Goal: Task Accomplishment & Management: Use online tool/utility

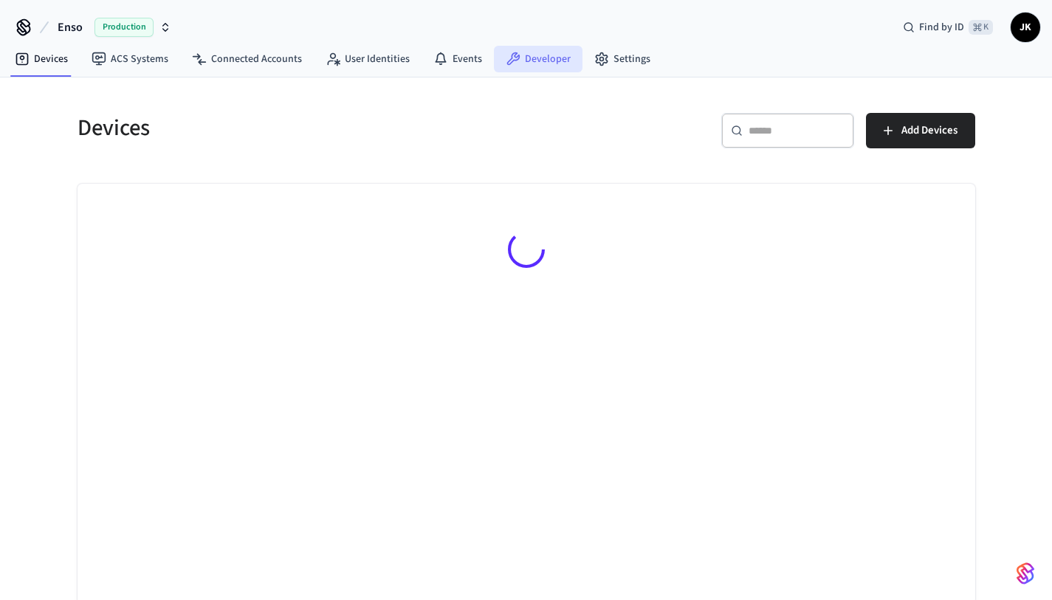
click at [542, 65] on link "Developer" at bounding box center [538, 59] width 89 height 27
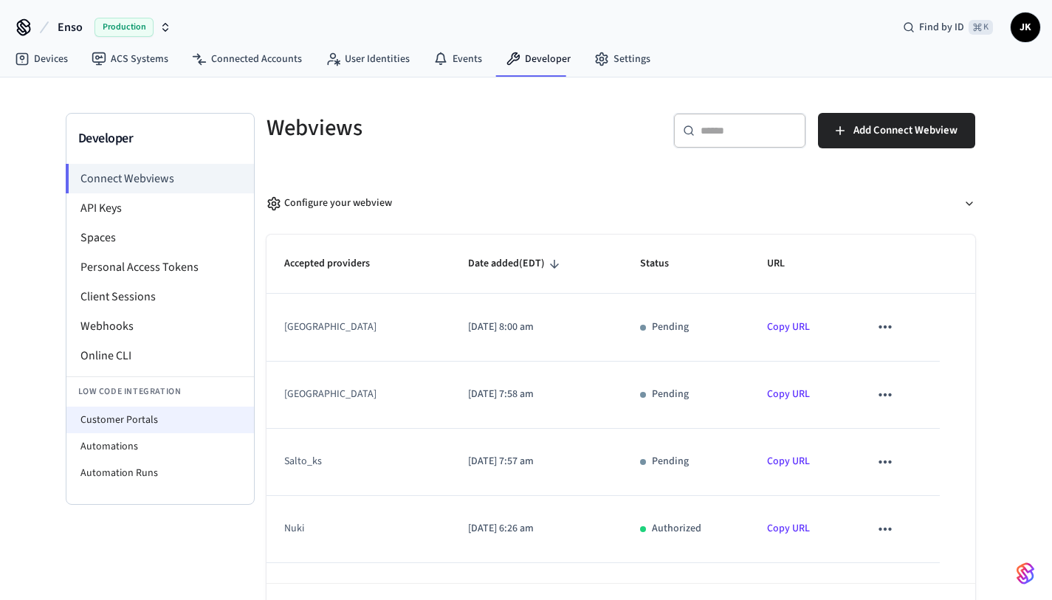
click at [150, 418] on li "Customer Portals" at bounding box center [159, 420] width 187 height 27
select select "**********"
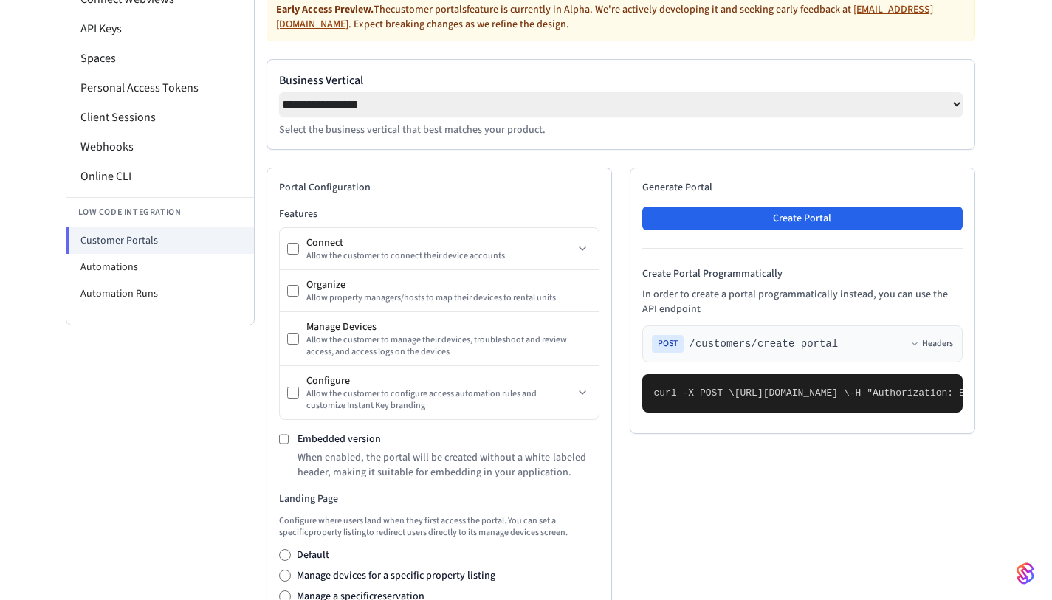
scroll to position [259, 0]
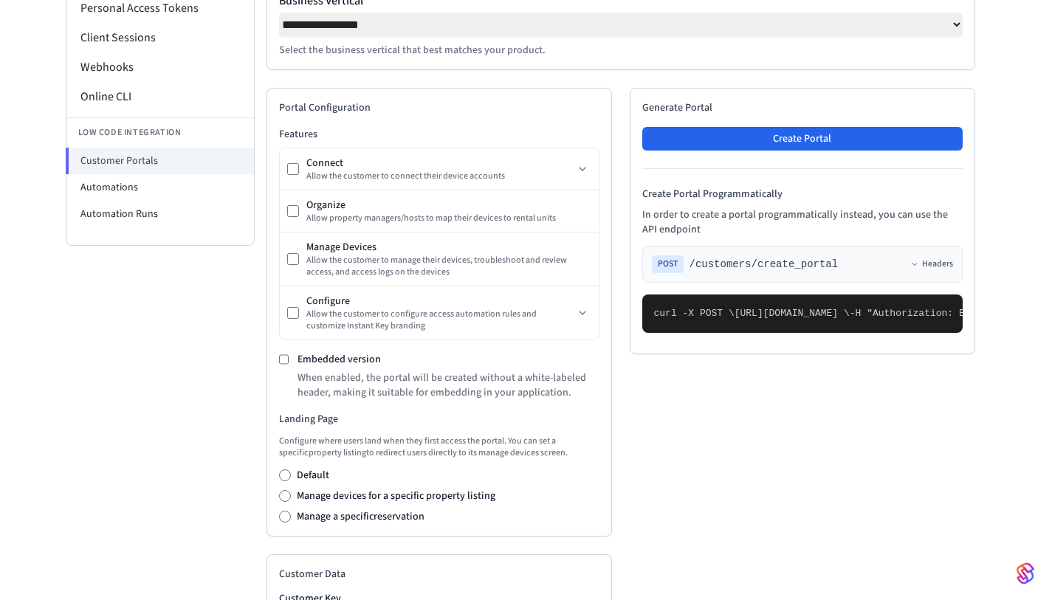
click at [350, 359] on label "Embedded version" at bounding box center [338, 359] width 83 height 15
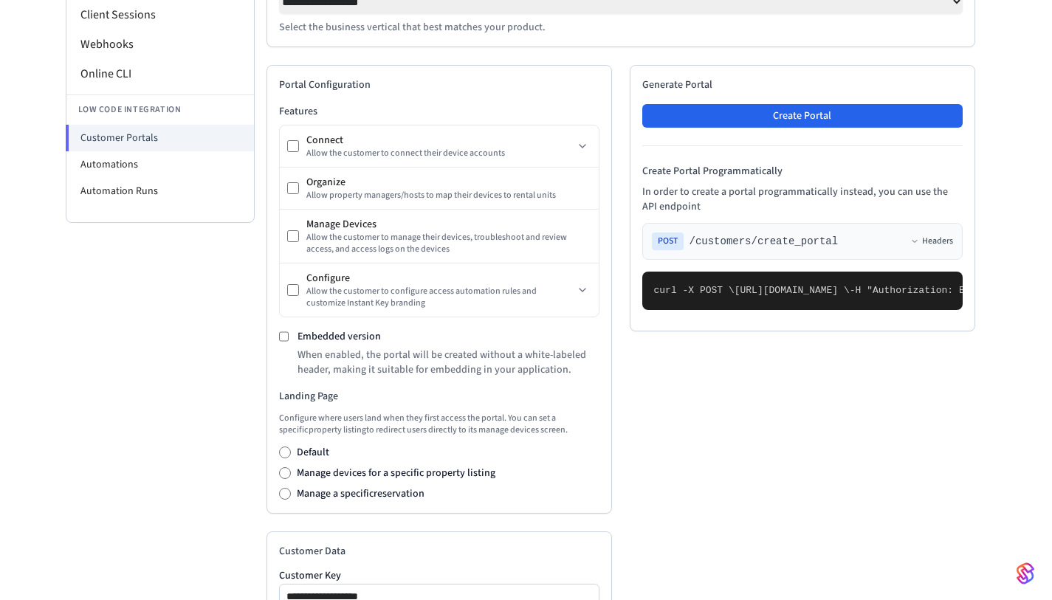
scroll to position [294, 0]
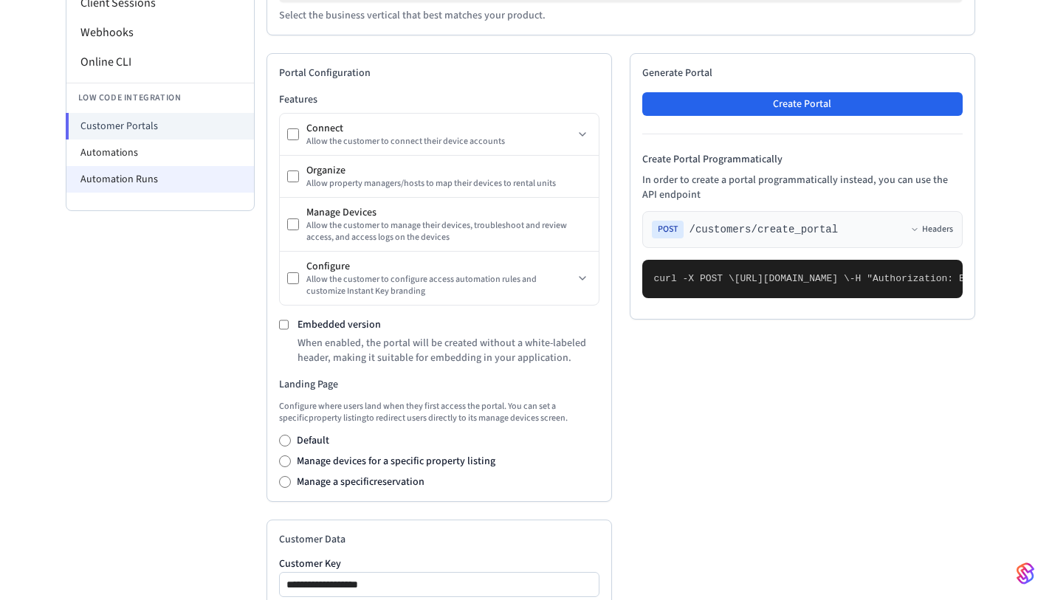
click at [171, 168] on li "Automation Runs" at bounding box center [159, 179] width 187 height 27
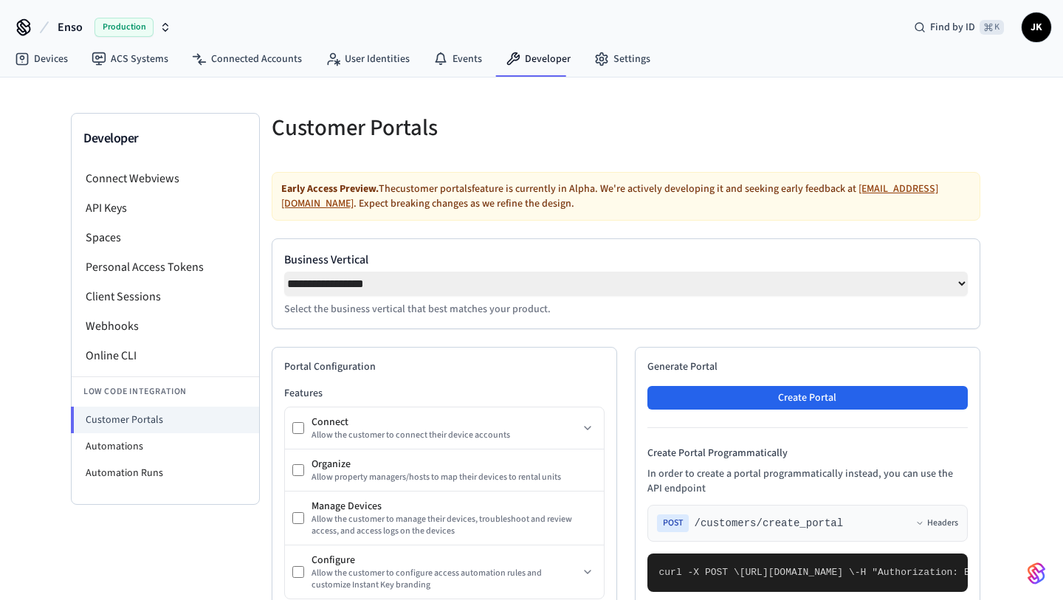
drag, startPoint x: 159, startPoint y: 123, endPoint x: 187, endPoint y: 145, distance: 36.8
click at [159, 123] on div "Developer" at bounding box center [165, 139] width 187 height 50
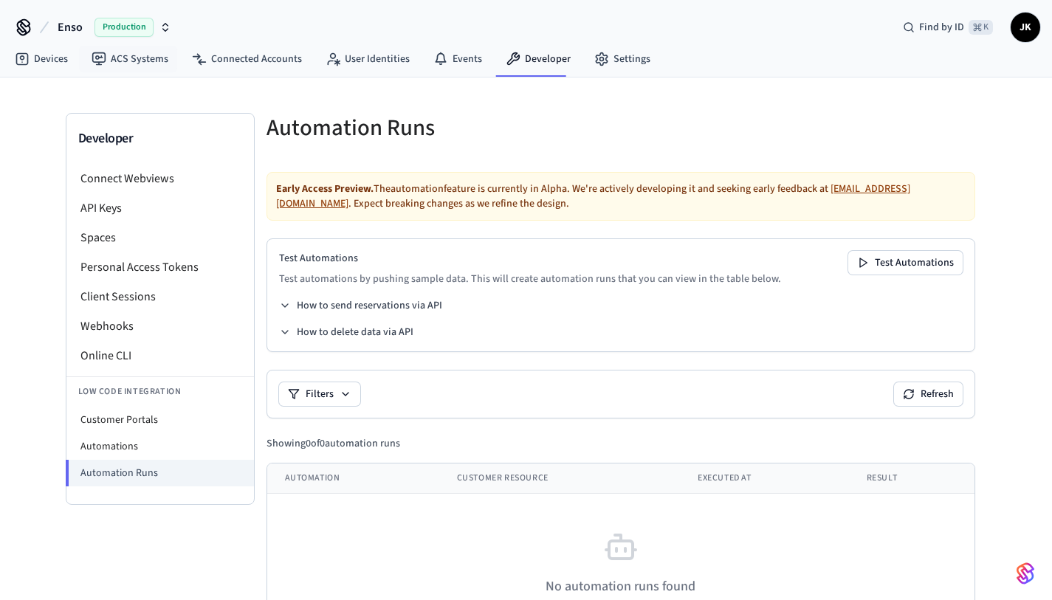
drag, startPoint x: 159, startPoint y: 24, endPoint x: 155, endPoint y: 31, distance: 8.3
click at [159, 24] on icon "button" at bounding box center [165, 27] width 12 height 12
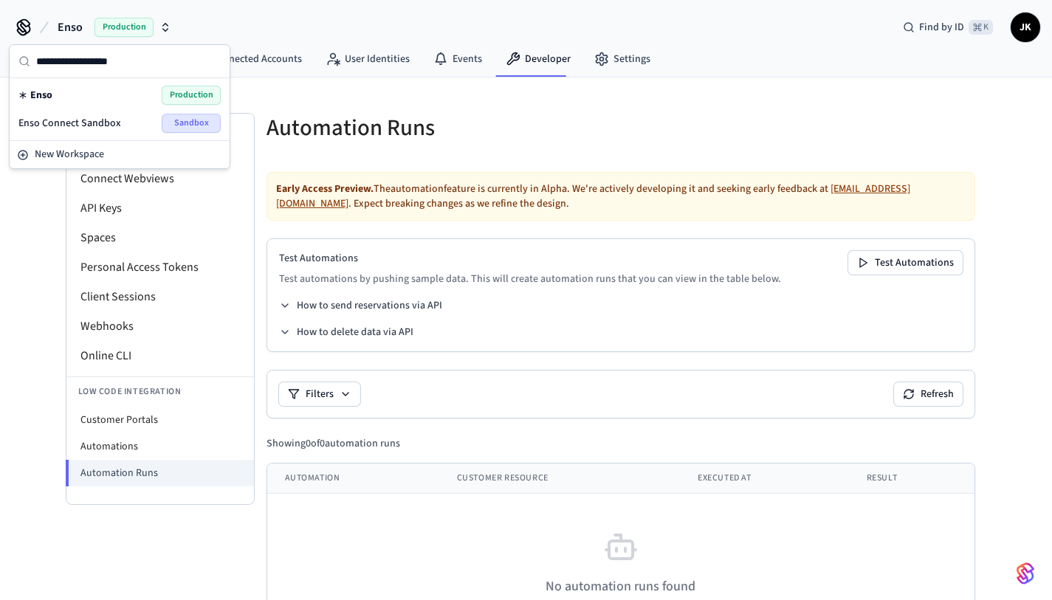
click at [201, 124] on span "Sandbox" at bounding box center [191, 123] width 59 height 19
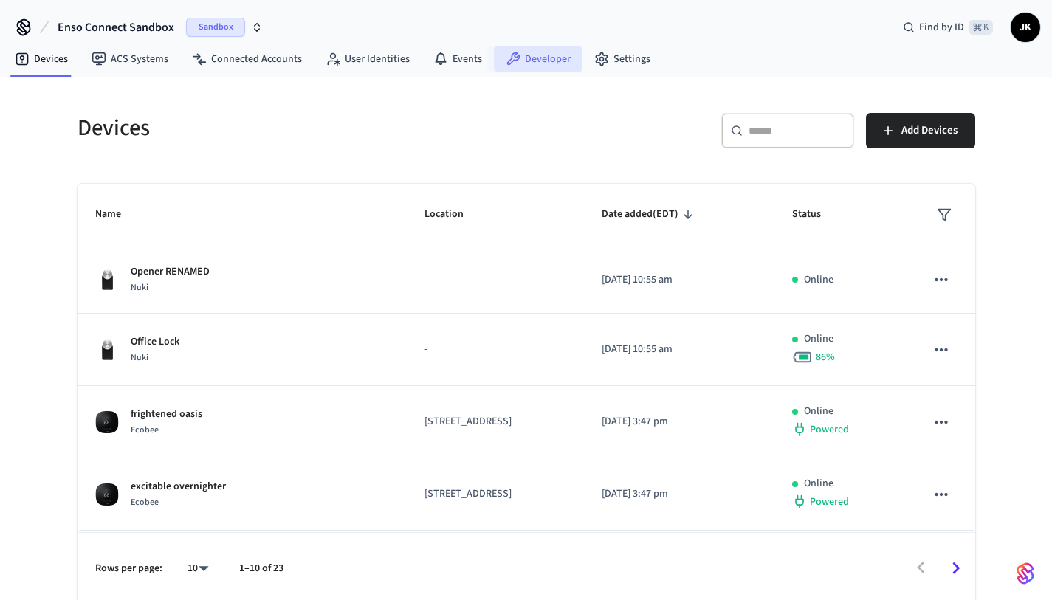
click at [524, 57] on link "Developer" at bounding box center [538, 59] width 89 height 27
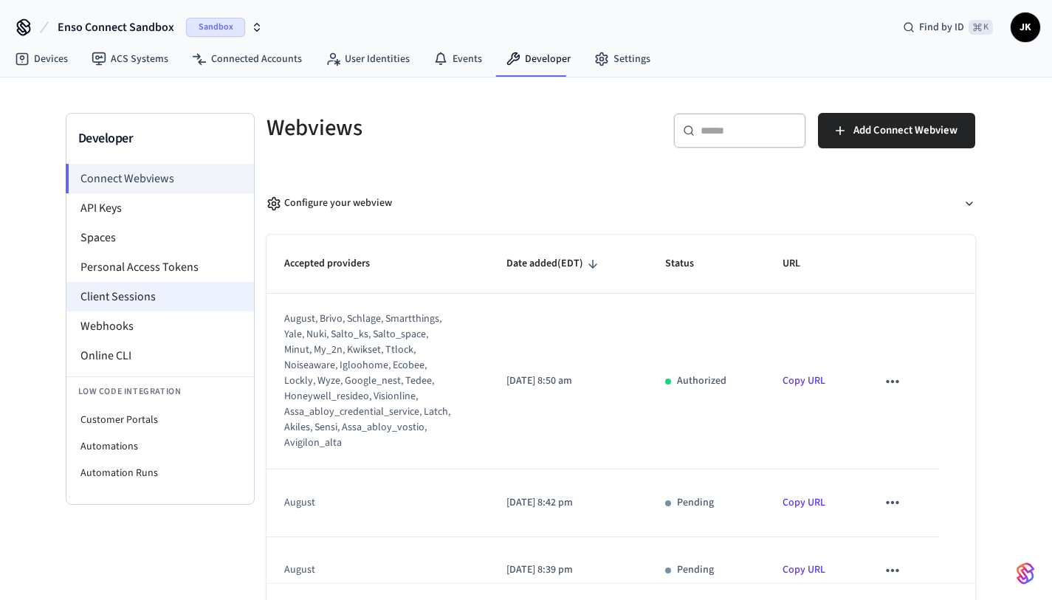
scroll to position [55, 0]
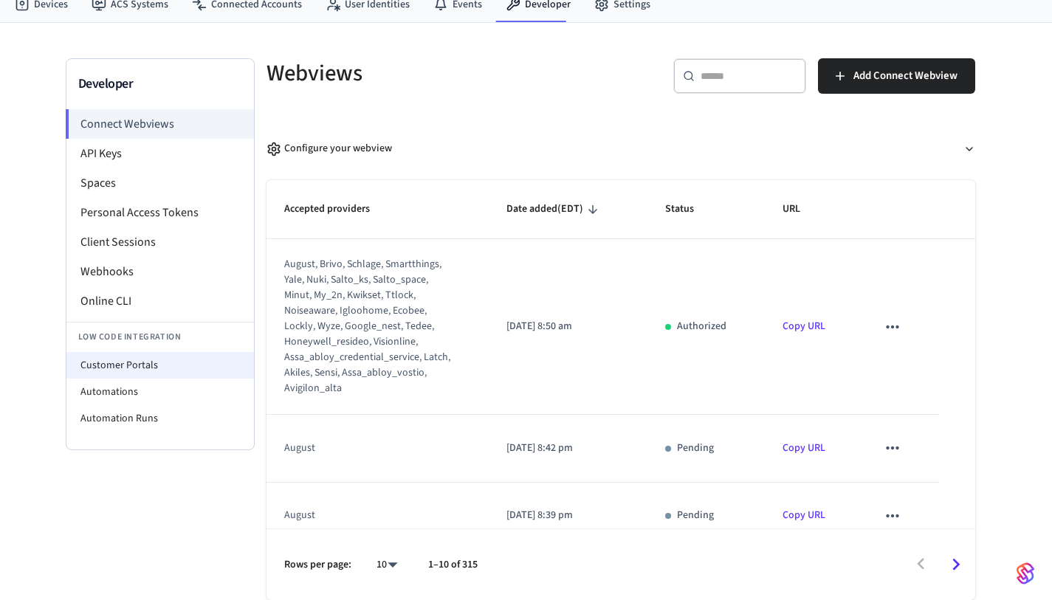
click at [117, 366] on li "Customer Portals" at bounding box center [159, 365] width 187 height 27
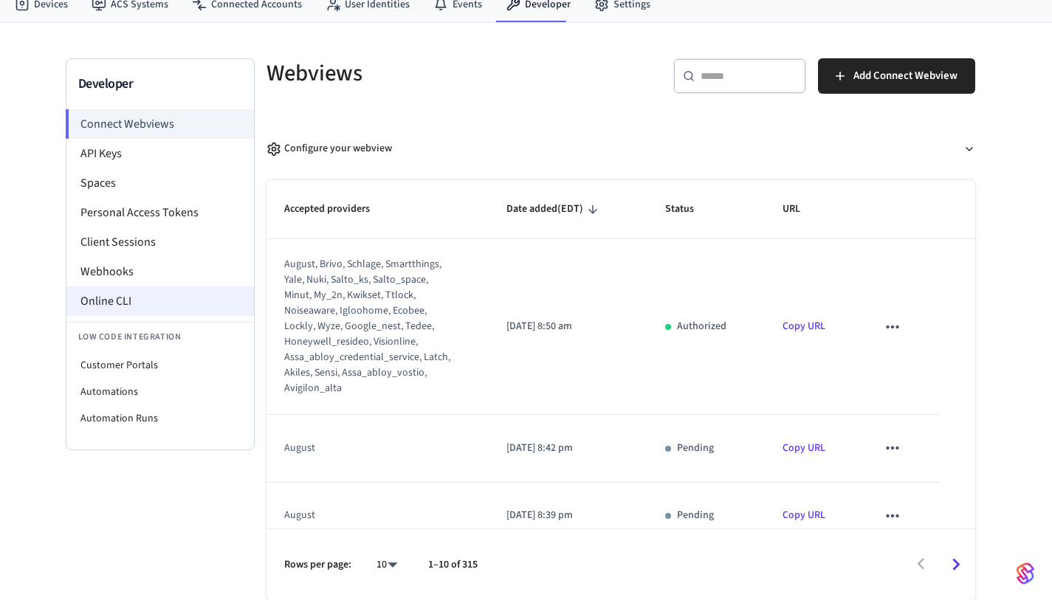
select select "**********"
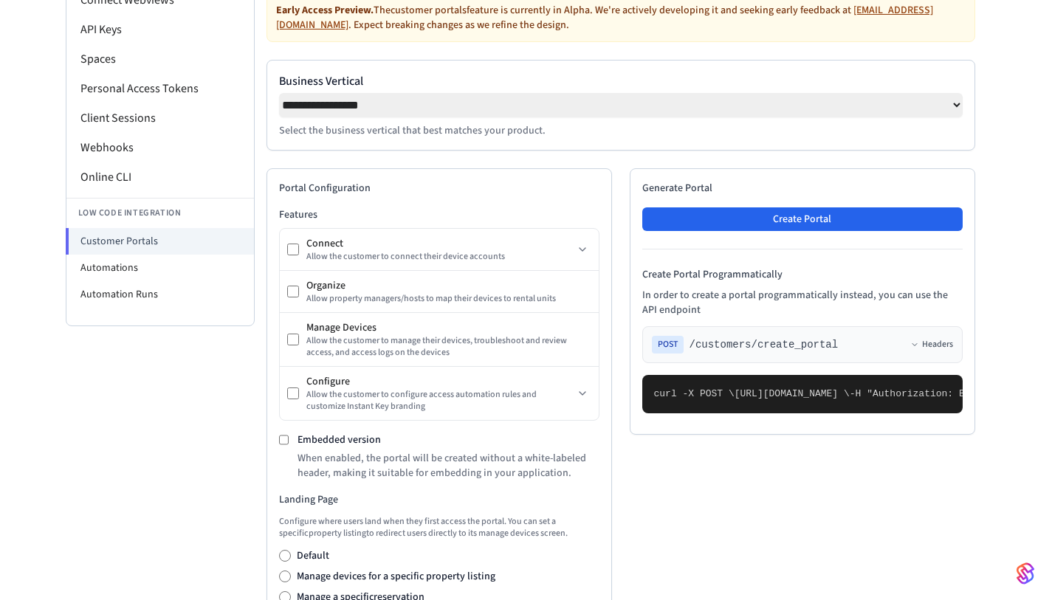
scroll to position [251, 0]
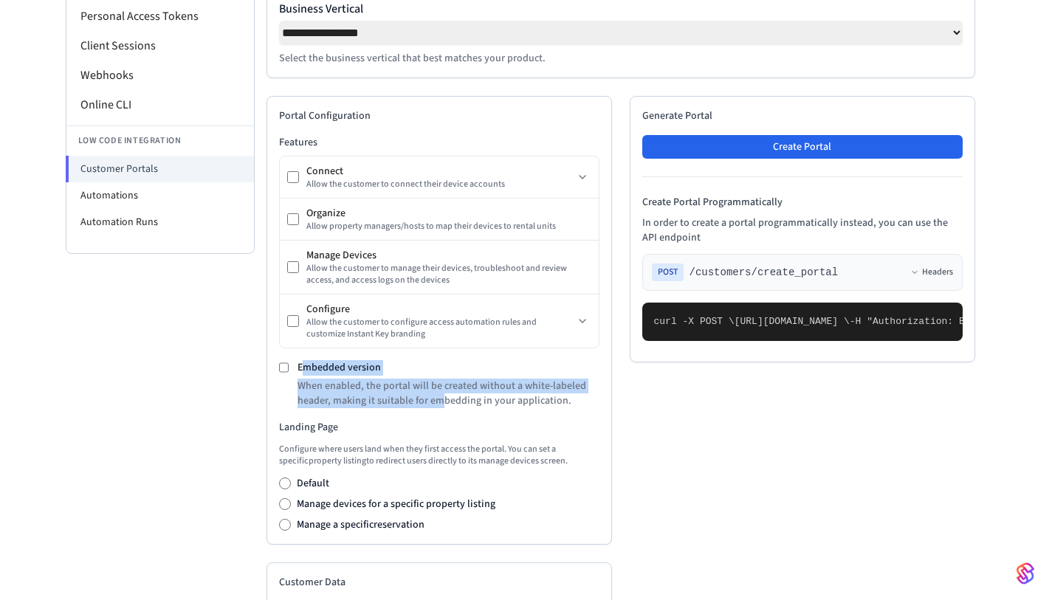
drag, startPoint x: 300, startPoint y: 368, endPoint x: 438, endPoint y: 412, distance: 145.4
click at [438, 408] on div "Embedded version When enabled, the portal will be created without a white-label…" at bounding box center [448, 384] width 302 height 48
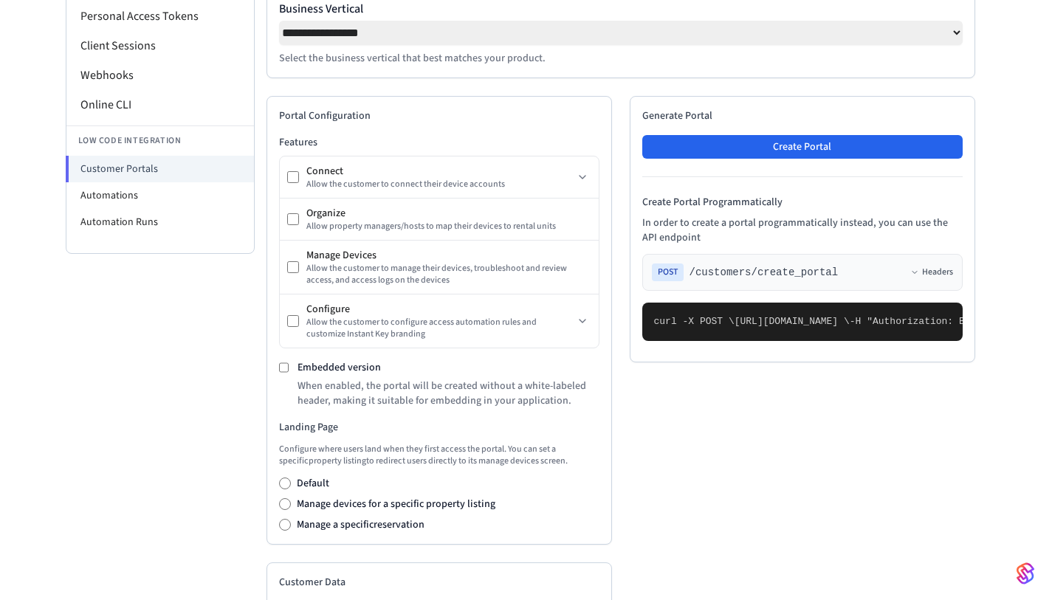
click at [438, 408] on p "When enabled, the portal will be created without a white-labeled header, making…" at bounding box center [448, 394] width 302 height 30
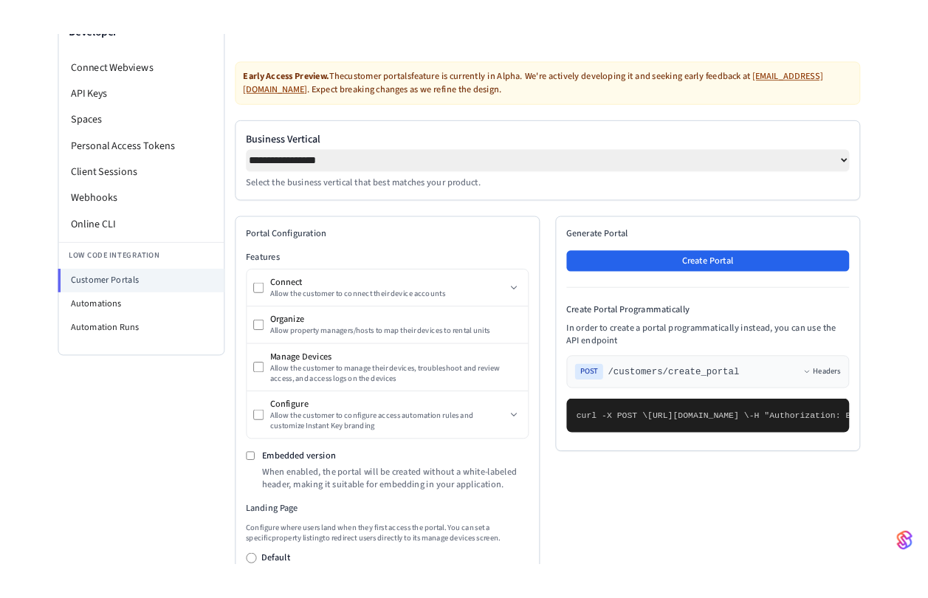
scroll to position [111, 0]
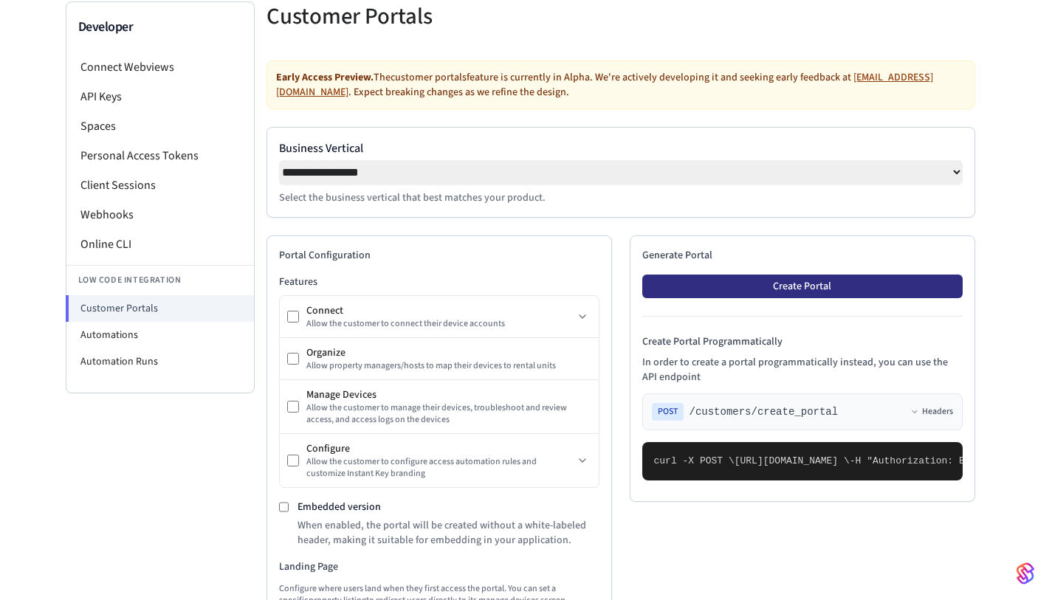
click at [812, 288] on button "Create Portal" at bounding box center [802, 287] width 320 height 24
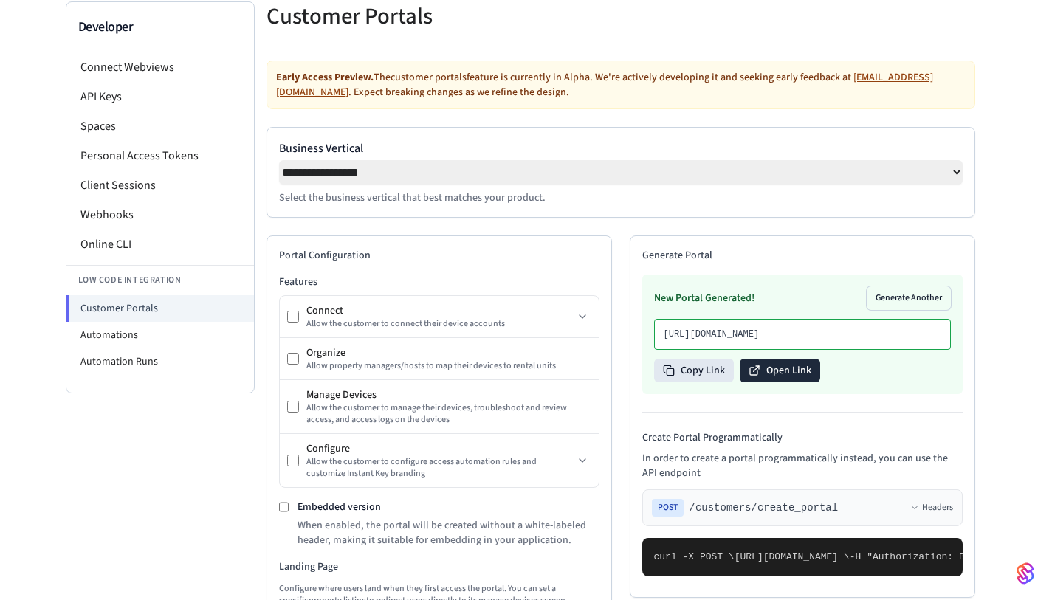
click at [785, 382] on button "Open Link" at bounding box center [780, 371] width 80 height 24
